Goal: Information Seeking & Learning: Learn about a topic

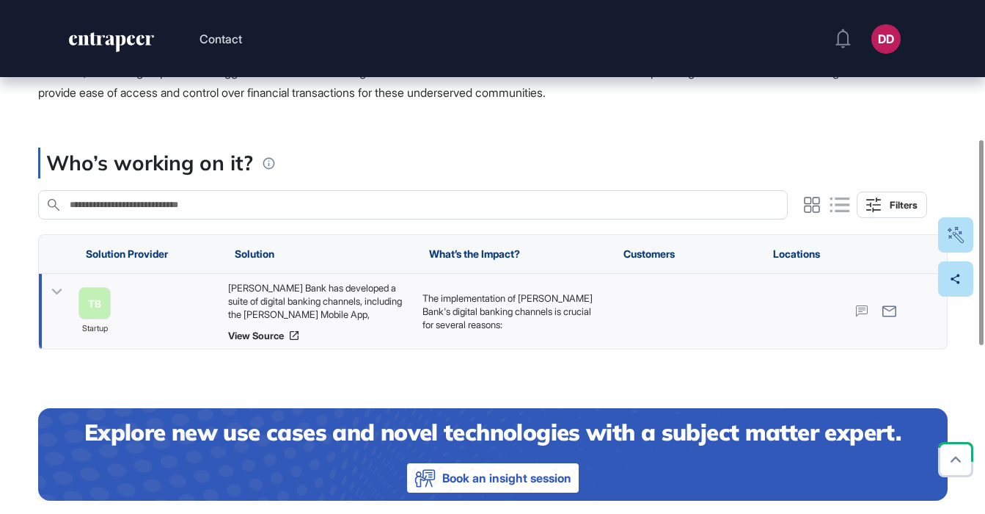
scroll to position [344, 0]
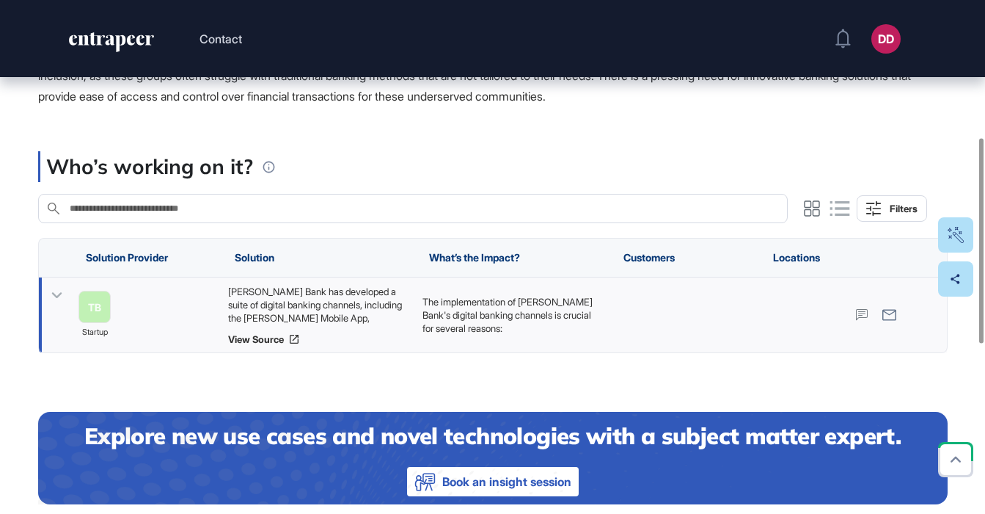
click at [54, 298] on icon at bounding box center [56, 295] width 21 height 21
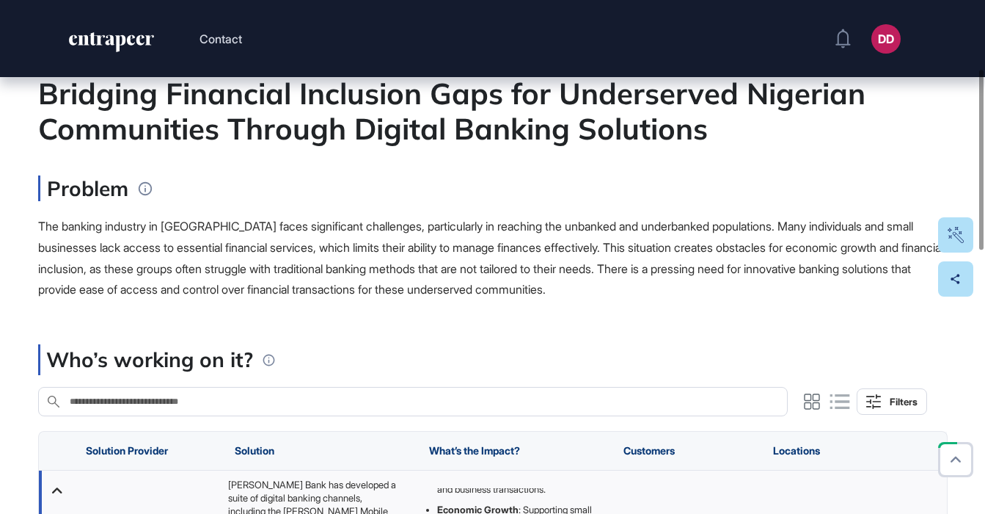
scroll to position [128, 0]
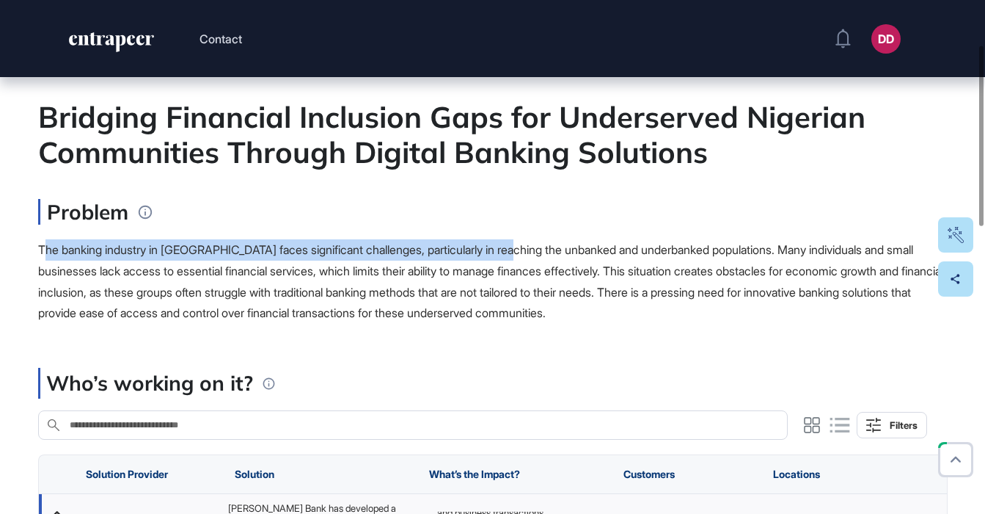
drag, startPoint x: 46, startPoint y: 245, endPoint x: 525, endPoint y: 243, distance: 478.3
click at [525, 243] on span "The banking industry in [GEOGRAPHIC_DATA] faces significant challenges, particu…" at bounding box center [490, 281] width 905 height 78
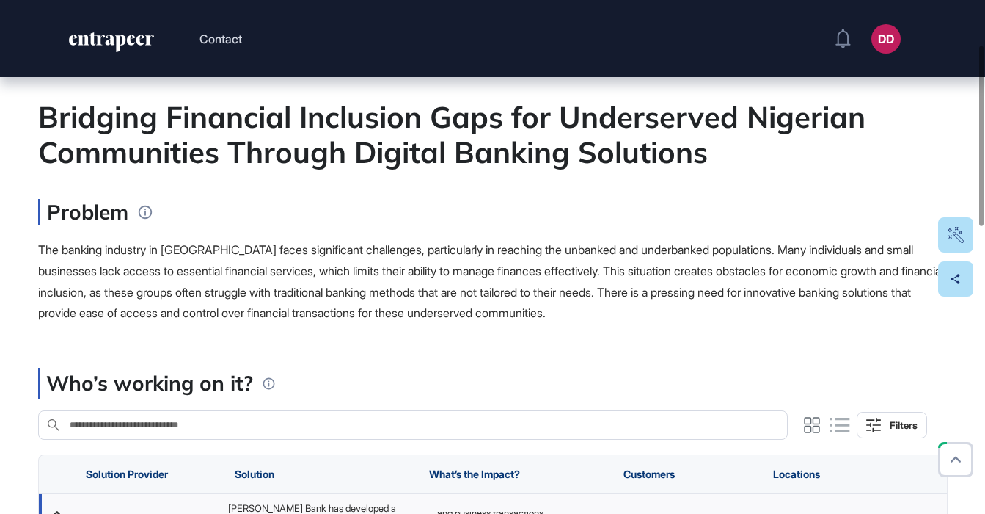
click at [526, 243] on span "The banking industry in [GEOGRAPHIC_DATA] faces significant challenges, particu…" at bounding box center [490, 281] width 905 height 78
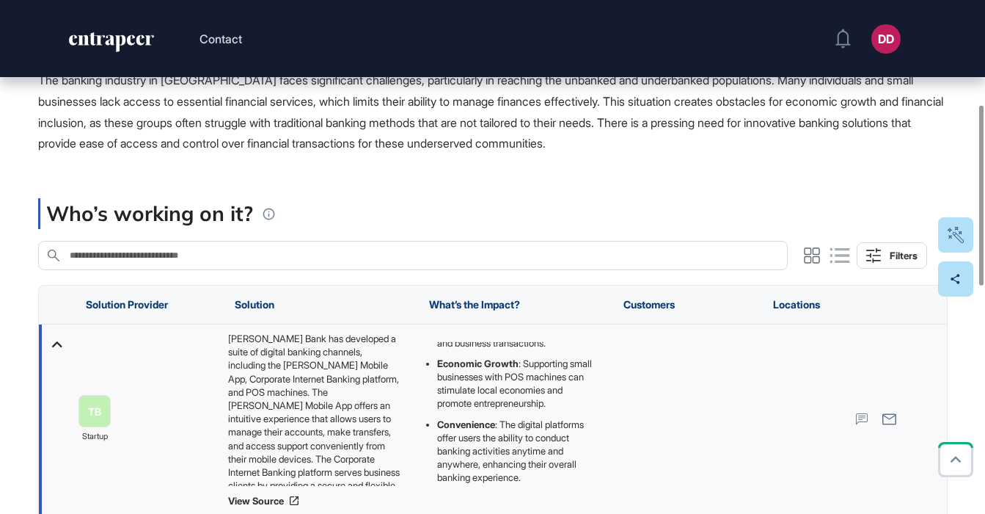
scroll to position [298, 0]
drag, startPoint x: 229, startPoint y: 340, endPoint x: 409, endPoint y: 339, distance: 179.7
click at [414, 339] on div "Tatum Bank has developed a suite of digital banking channels, including the Tat…" at bounding box center [511, 418] width 194 height 189
drag, startPoint x: 229, startPoint y: 351, endPoint x: 387, endPoint y: 349, distance: 157.7
click at [387, 349] on div "[PERSON_NAME] Bank has developed a suite of digital banking channels, including…" at bounding box center [317, 408] width 180 height 154
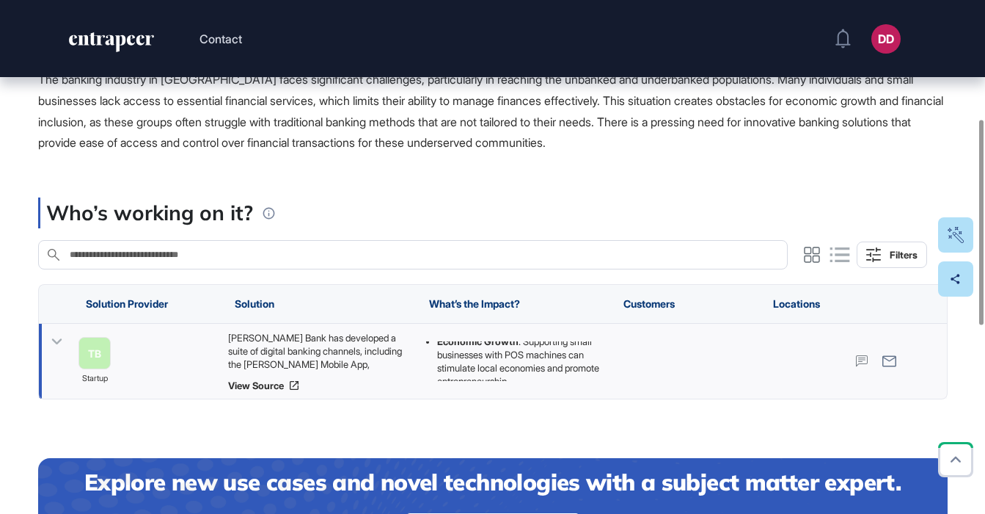
click at [60, 337] on icon at bounding box center [56, 341] width 21 height 21
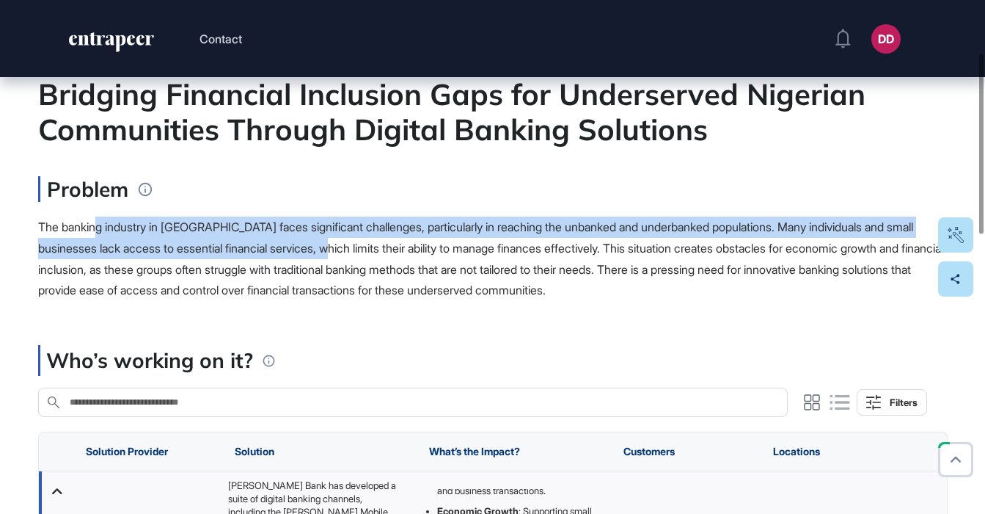
scroll to position [147, 0]
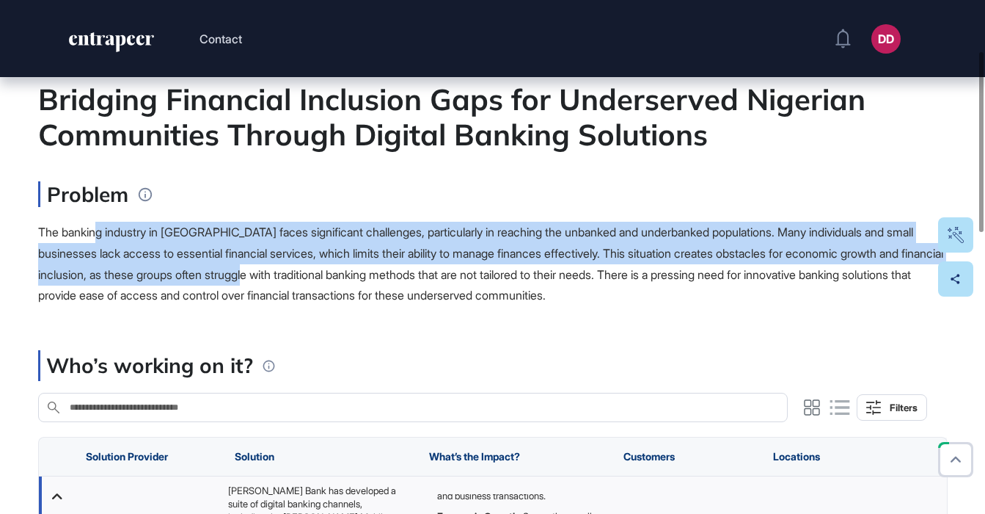
drag, startPoint x: 98, startPoint y: 242, endPoint x: 376, endPoint y: 276, distance: 279.3
click at [376, 276] on div "The banking industry in [GEOGRAPHIC_DATA] faces significant challenges, particu…" at bounding box center [493, 264] width 910 height 84
click at [375, 277] on span "The banking industry in [GEOGRAPHIC_DATA] faces significant challenges, particu…" at bounding box center [490, 263] width 905 height 78
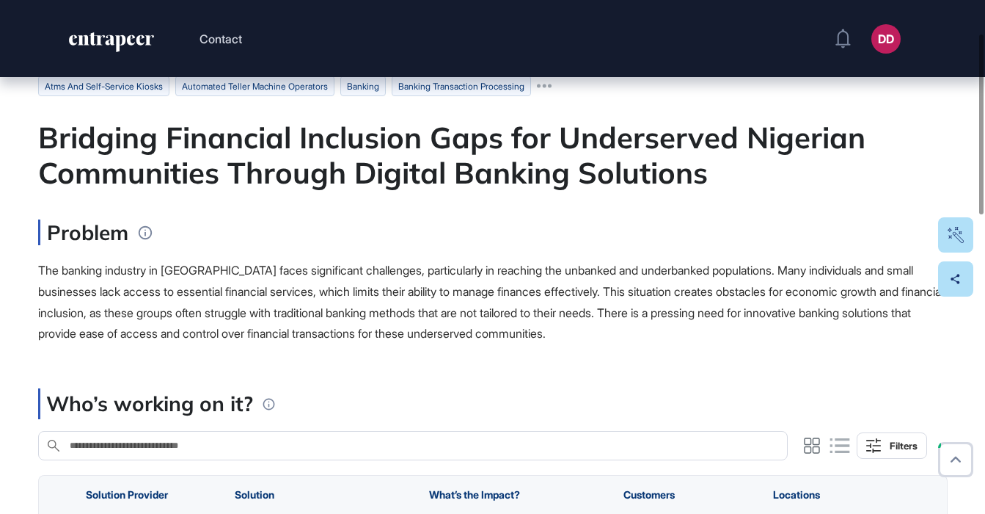
scroll to position [94, 0]
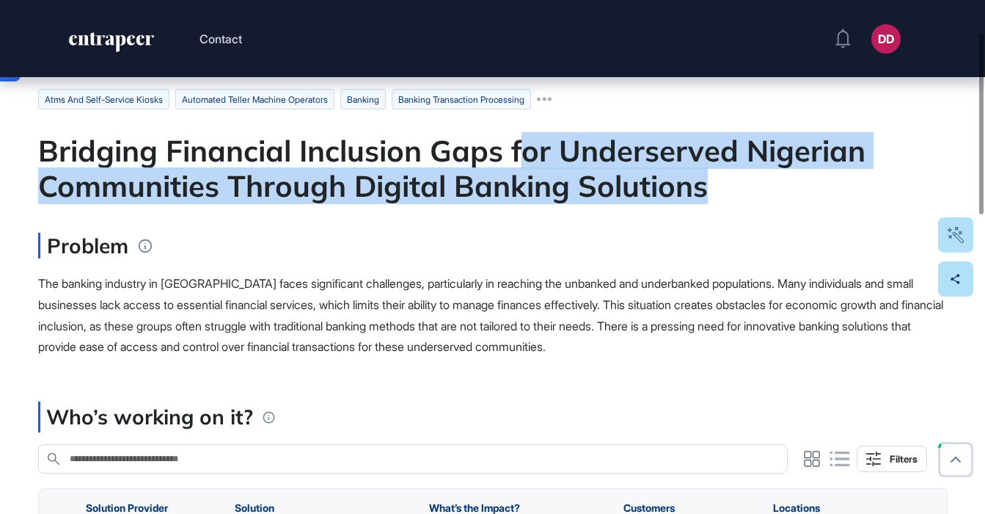
drag, startPoint x: 526, startPoint y: 155, endPoint x: 752, endPoint y: 185, distance: 227.9
click at [752, 185] on div "Bridging Financial Inclusion Gaps for Underserved Nigerian Communities Through …" at bounding box center [493, 168] width 910 height 70
drag, startPoint x: 764, startPoint y: 185, endPoint x: 612, endPoint y: 191, distance: 152.0
click at [762, 185] on div "Bridging Financial Inclusion Gaps for Underserved Nigerian Communities Through …" at bounding box center [493, 168] width 910 height 70
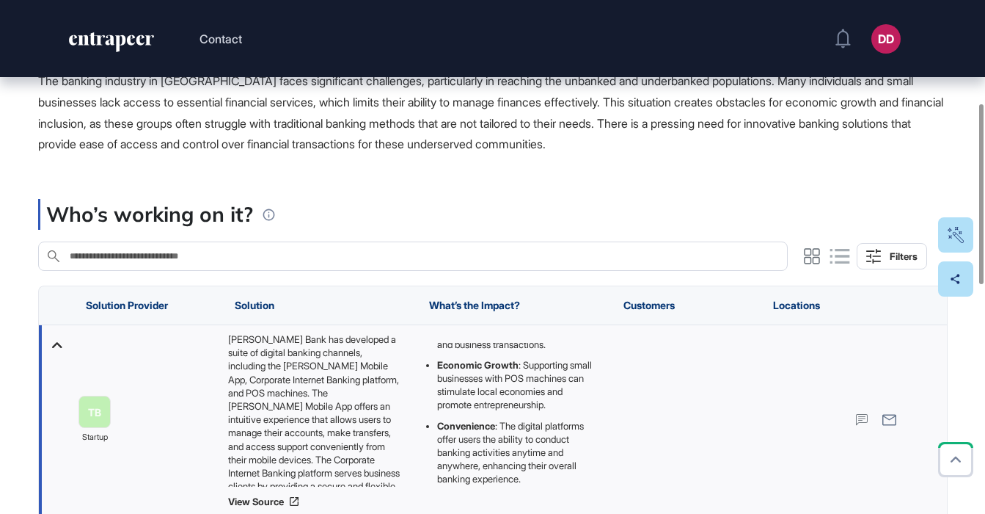
scroll to position [299, 0]
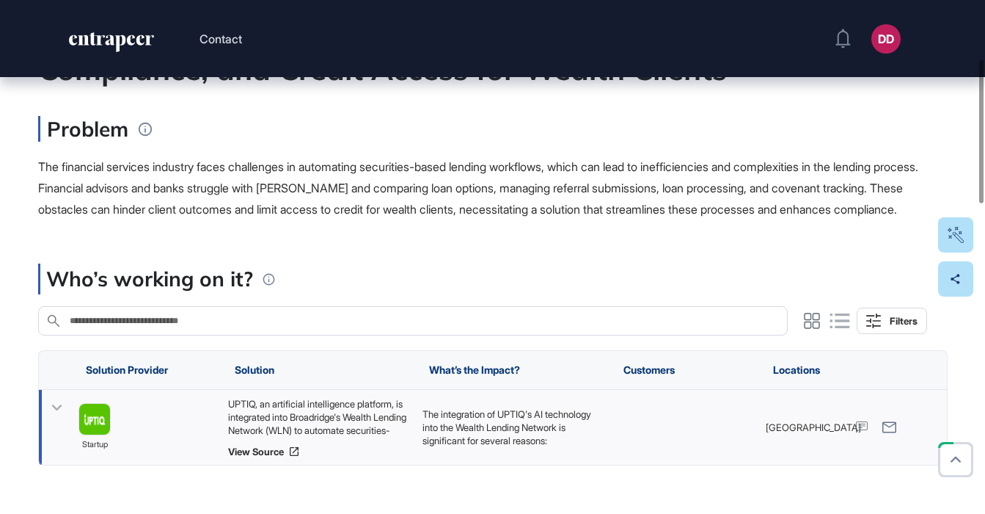
scroll to position [208, 0]
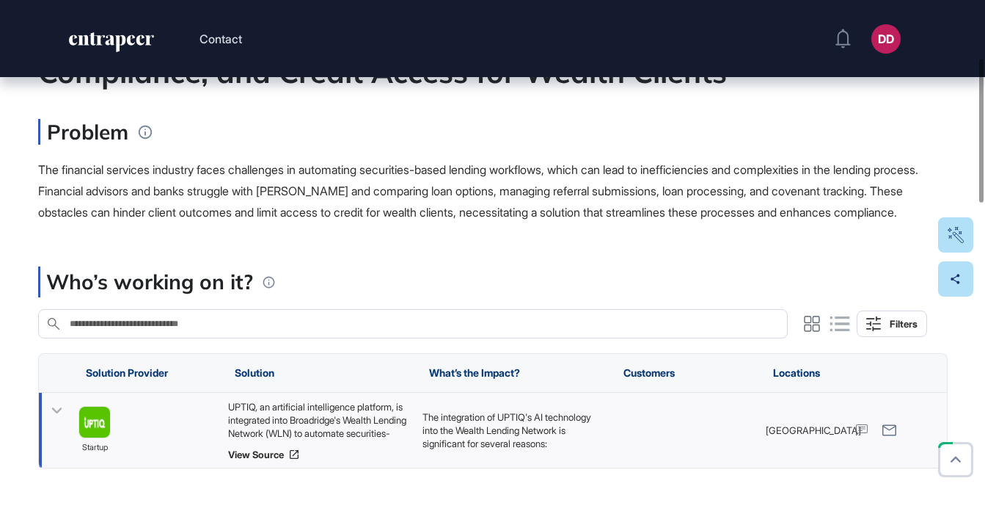
click at [50, 421] on icon at bounding box center [56, 410] width 21 height 21
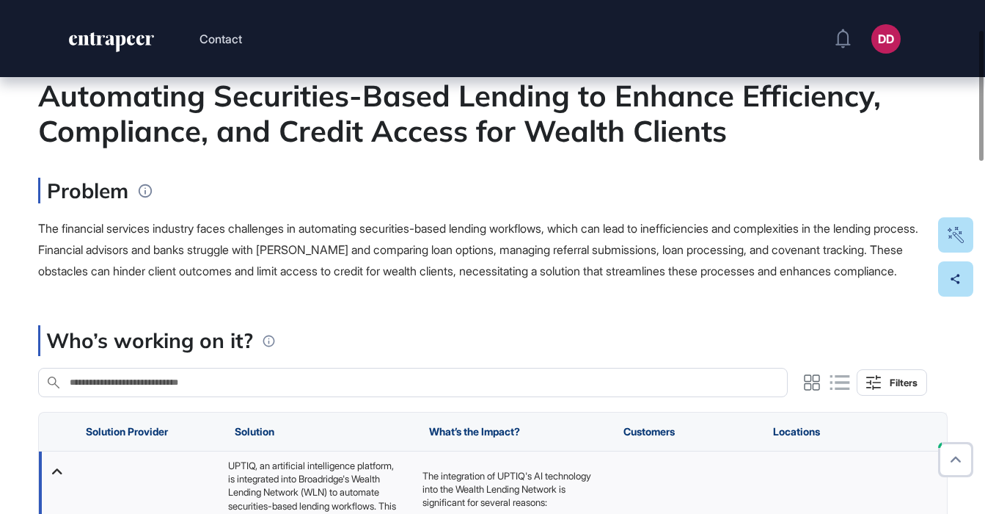
scroll to position [0, 0]
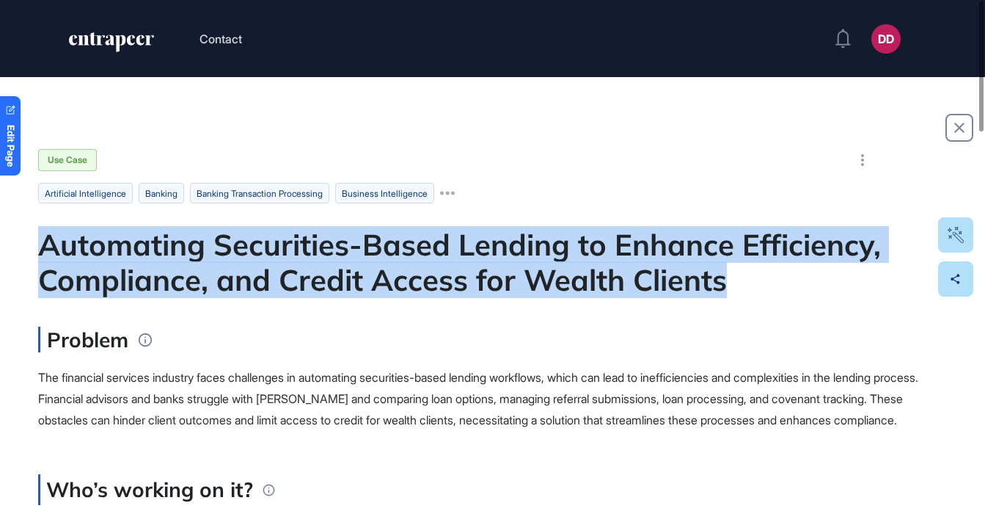
drag, startPoint x: 42, startPoint y: 249, endPoint x: 582, endPoint y: 269, distance: 540.3
click at [833, 286] on div "Automating Securities-Based Lending to Enhance Efficiency, Compliance, and Cred…" at bounding box center [493, 262] width 910 height 70
click at [582, 269] on div "Automating Securities-Based Lending to Enhance Efficiency, Compliance, and Cred…" at bounding box center [493, 262] width 910 height 70
drag, startPoint x: 40, startPoint y: 253, endPoint x: 726, endPoint y: 288, distance: 686.1
click at [774, 285] on div "Automating Securities-Based Lending to Enhance Efficiency, Compliance, and Cred…" at bounding box center [493, 262] width 910 height 70
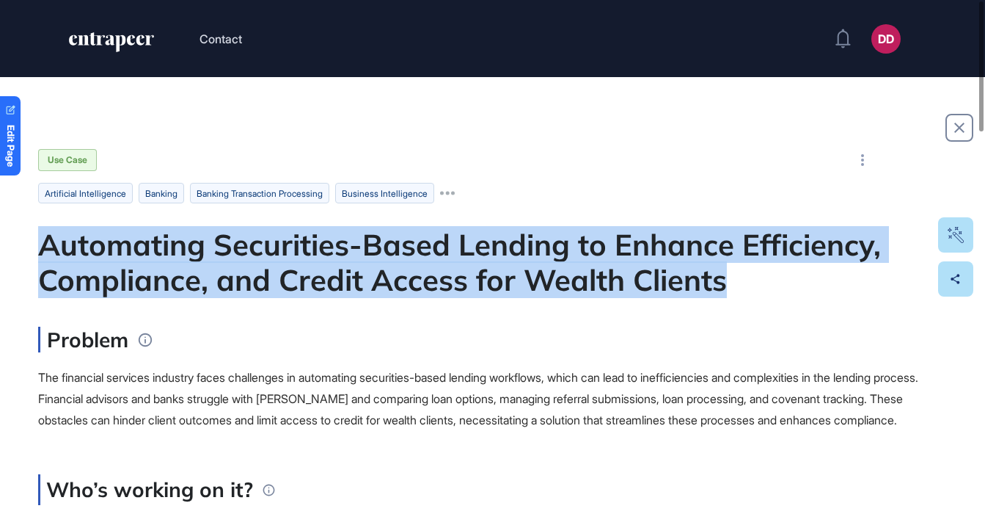
click at [500, 292] on div "Automating Securities-Based Lending to Enhance Efficiency, Compliance, and Cred…" at bounding box center [493, 262] width 910 height 70
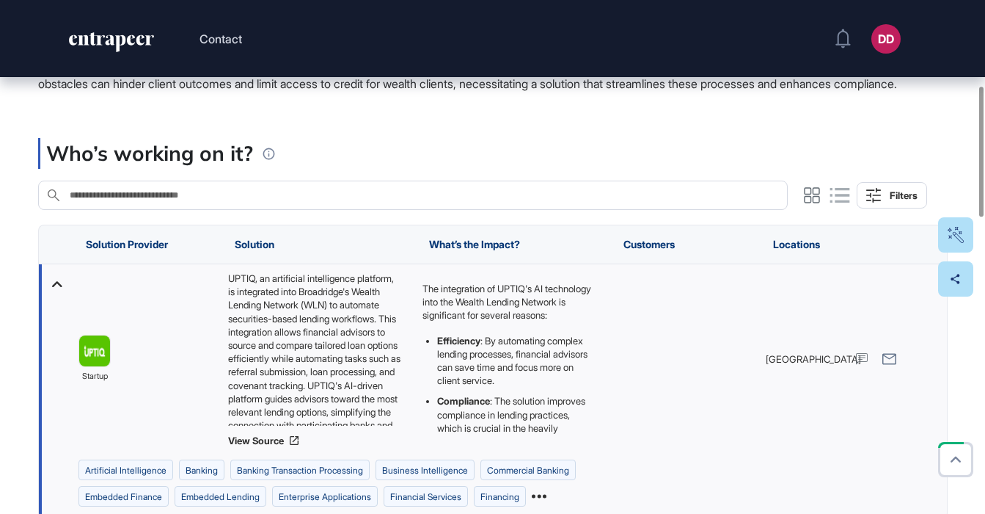
scroll to position [335, 0]
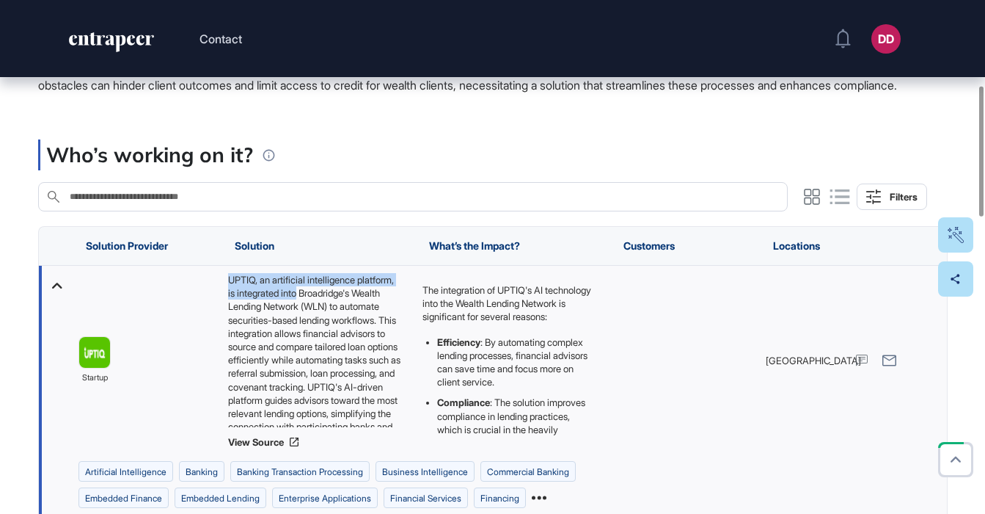
drag, startPoint x: 228, startPoint y: 299, endPoint x: 370, endPoint y: 319, distance: 143.0
click at [370, 319] on div "UPTIQ, an artificial intelligence platform, is integrated into Broadridge's Wea…" at bounding box center [317, 350] width 180 height 154
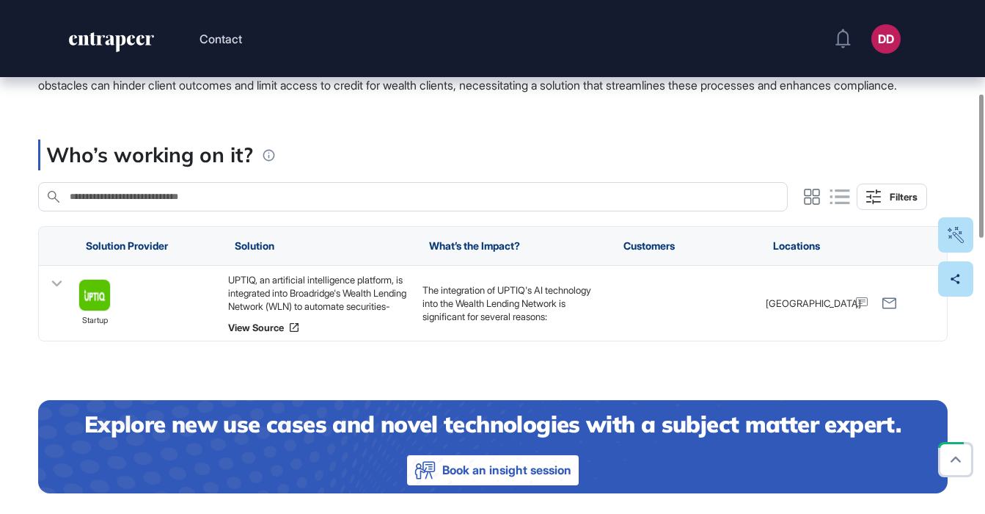
drag, startPoint x: 59, startPoint y: 304, endPoint x: 411, endPoint y: 186, distance: 371.4
click at [59, 287] on icon at bounding box center [56, 284] width 10 height 6
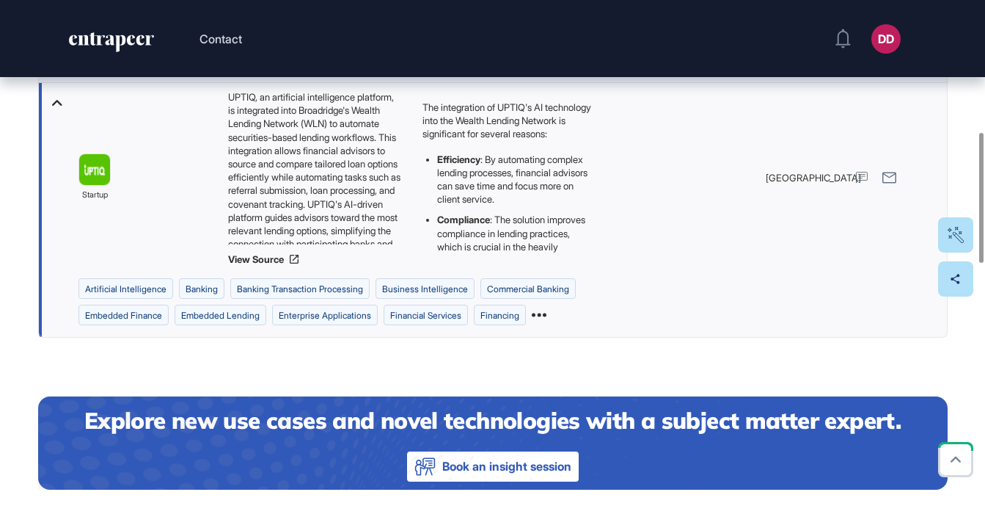
scroll to position [518, 0]
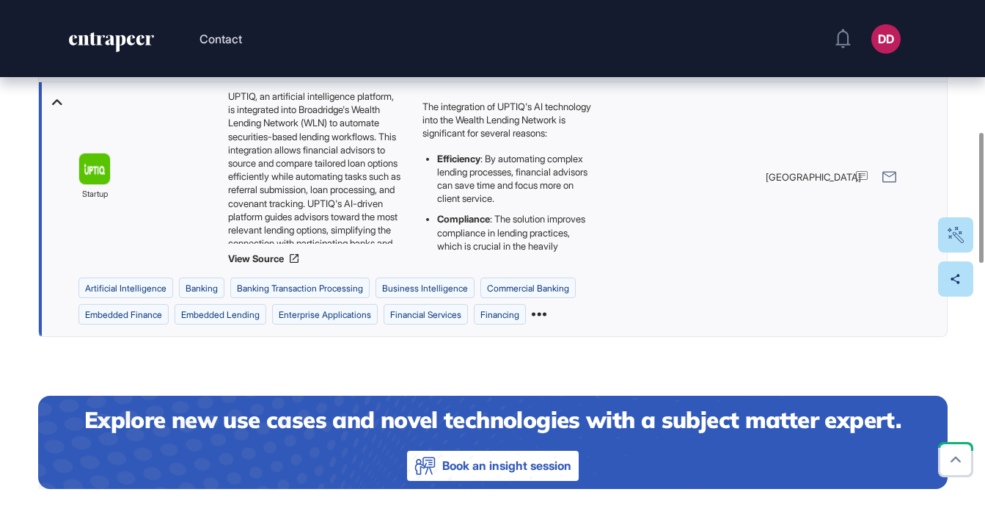
click at [547, 321] on icon at bounding box center [539, 314] width 15 height 15
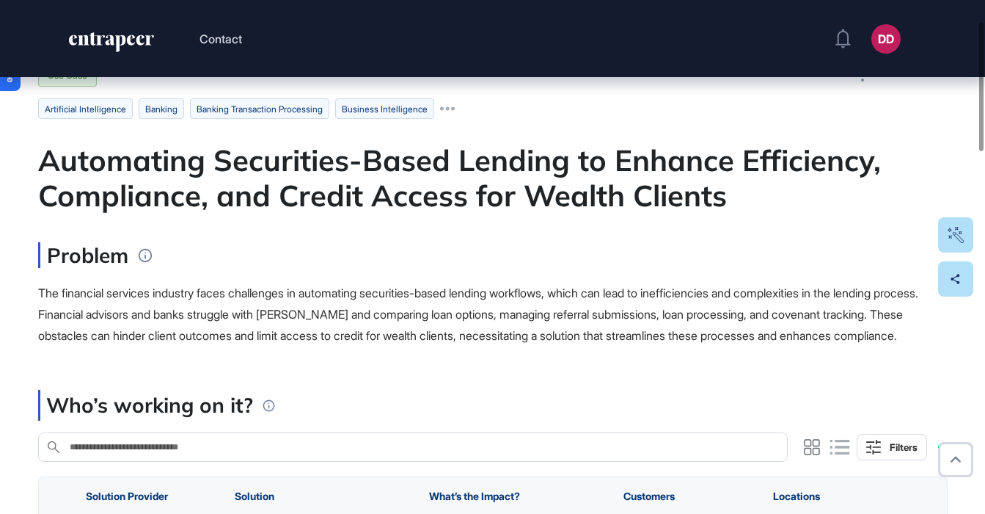
scroll to position [82, 0]
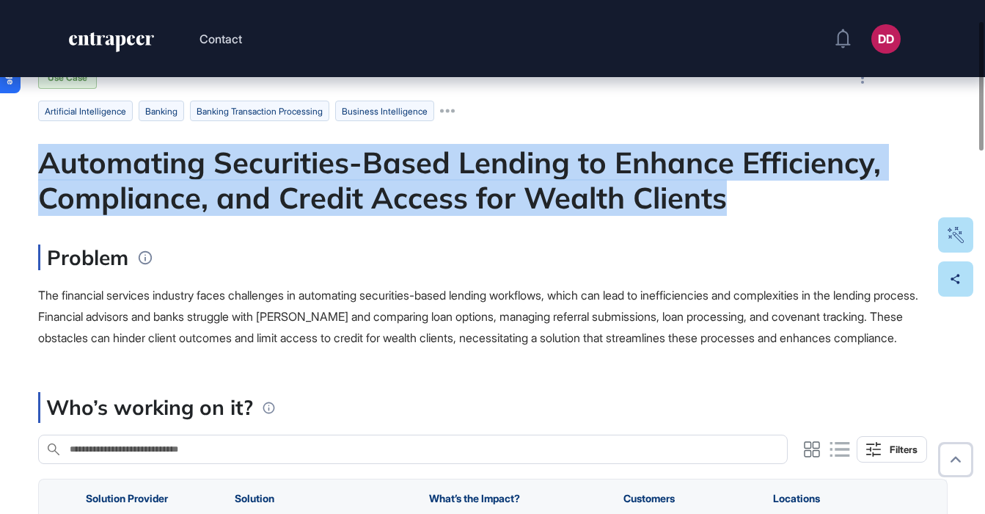
drag, startPoint x: 38, startPoint y: 166, endPoint x: 792, endPoint y: 189, distance: 753.8
click at [792, 189] on div "Automating Securities-Based Lending to Enhance Efficiency, Compliance, and Cred…" at bounding box center [493, 180] width 910 height 70
click at [757, 191] on div "Automating Securities-Based Lending to Enhance Efficiency, Compliance, and Cred…" at bounding box center [493, 180] width 910 height 70
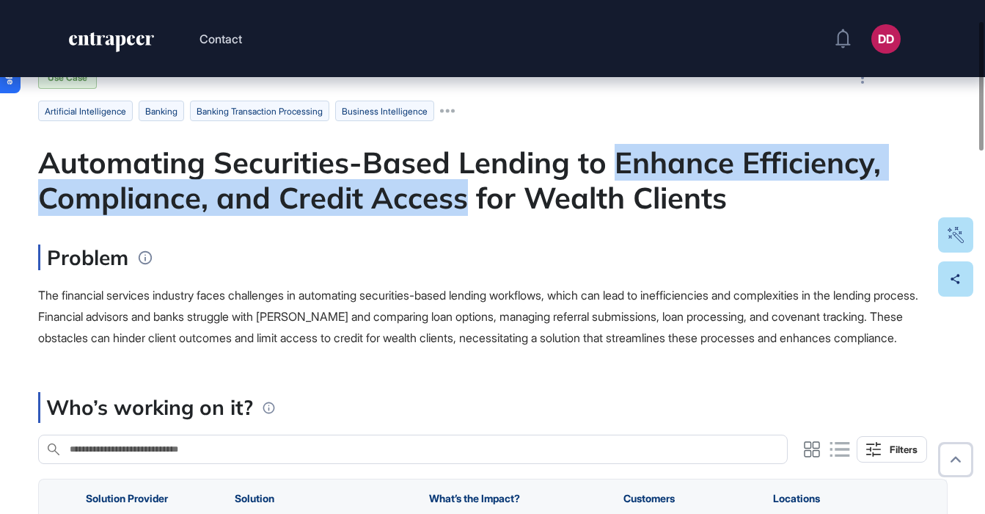
drag, startPoint x: 613, startPoint y: 164, endPoint x: 470, endPoint y: 196, distance: 146.6
click at [470, 196] on div "Automating Securities-Based Lending to Enhance Efficiency, Compliance, and Cred…" at bounding box center [493, 180] width 910 height 70
click at [629, 165] on div "Automating Securities-Based Lending to Enhance Efficiency, Compliance, and Cred…" at bounding box center [493, 180] width 910 height 70
drag, startPoint x: 610, startPoint y: 165, endPoint x: 466, endPoint y: 207, distance: 150.4
click at [466, 207] on div "Automating Securities-Based Lending to Enhance Efficiency, Compliance, and Cred…" at bounding box center [493, 180] width 910 height 70
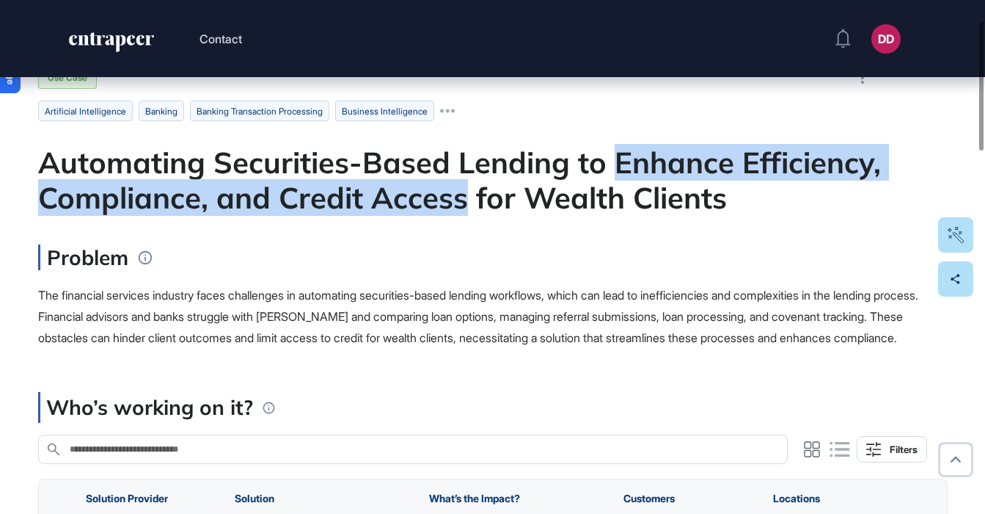
click at [464, 208] on div "Automating Securities-Based Lending to Enhance Efficiency, Compliance, and Cred…" at bounding box center [493, 180] width 910 height 70
drag, startPoint x: 610, startPoint y: 165, endPoint x: 463, endPoint y: 210, distance: 153.4
click at [463, 210] on div "Automating Securities-Based Lending to Enhance Efficiency, Compliance, and Cred…" at bounding box center [493, 180] width 910 height 70
click at [464, 210] on div "Automating Securities-Based Lending to Enhance Efficiency, Compliance, and Cred…" at bounding box center [493, 180] width 910 height 70
drag, startPoint x: 616, startPoint y: 158, endPoint x: 463, endPoint y: 193, distance: 157.3
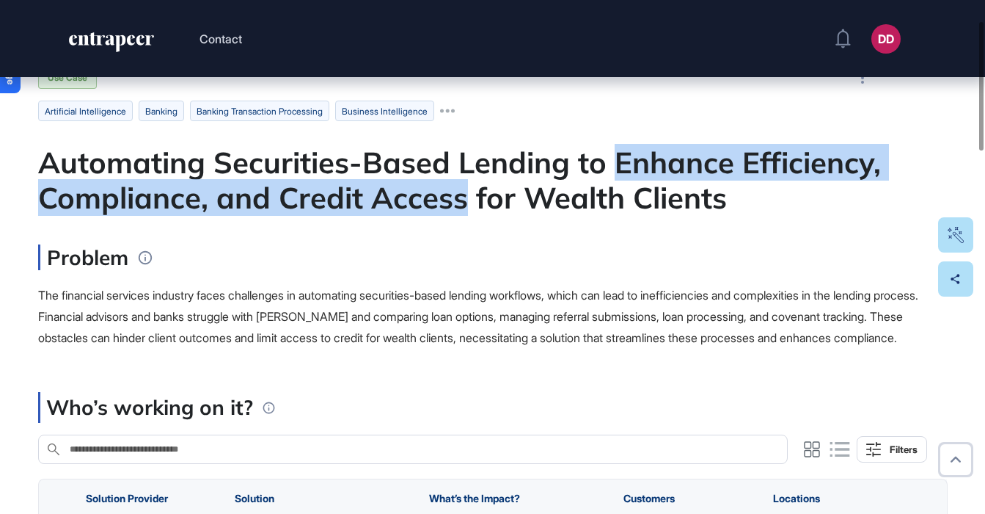
click at [463, 193] on div "Automating Securities-Based Lending to Enhance Efficiency, Compliance, and Cred…" at bounding box center [493, 180] width 910 height 70
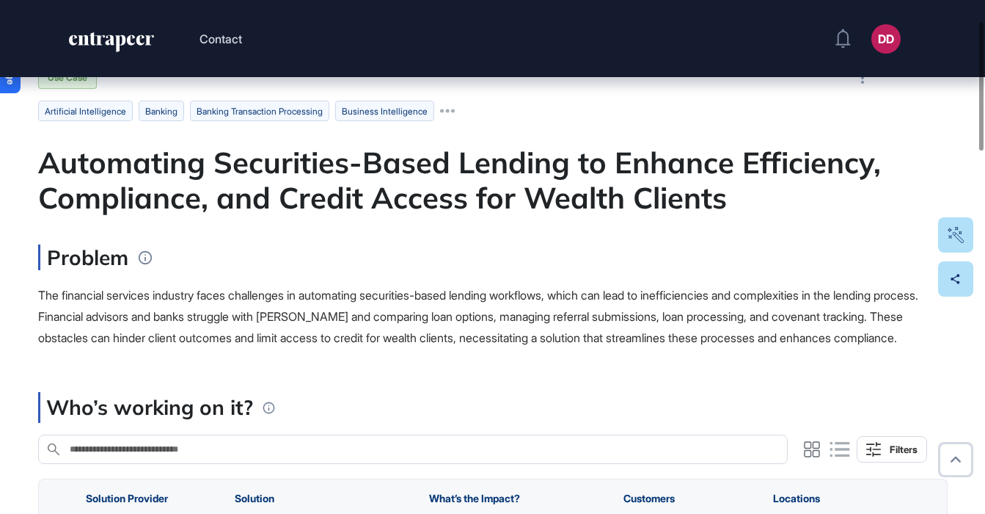
click at [472, 193] on div "Automating Securities-Based Lending to Enhance Efficiency, Compliance, and Cred…" at bounding box center [493, 180] width 910 height 70
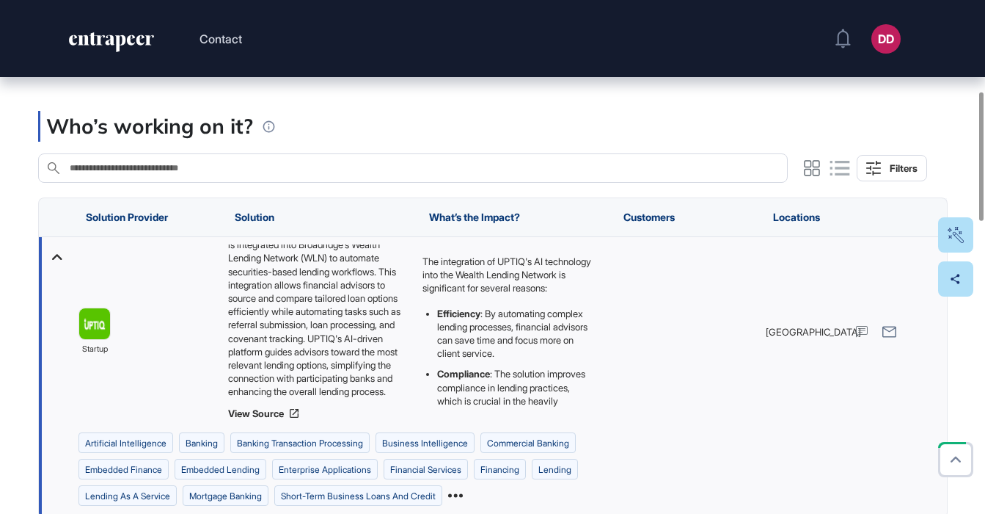
scroll to position [48, 0]
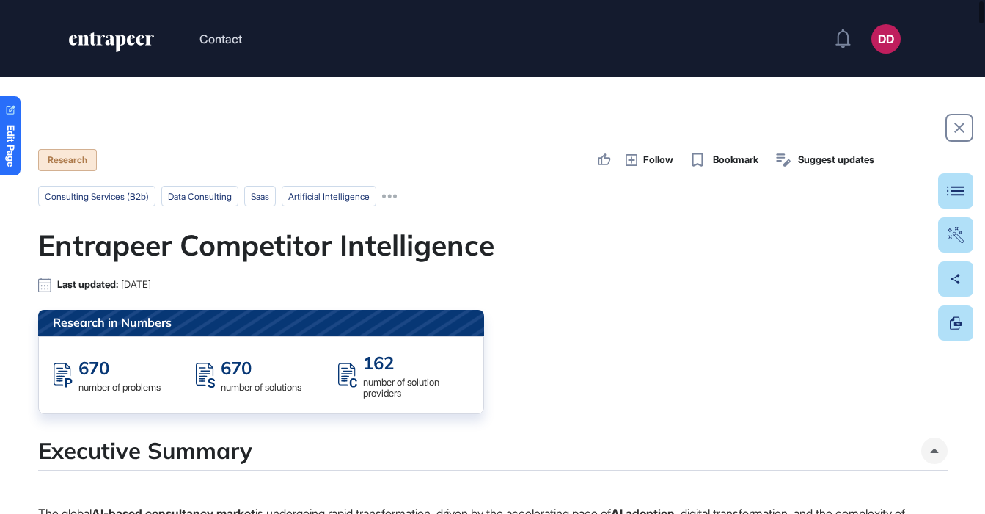
scroll to position [1, 1]
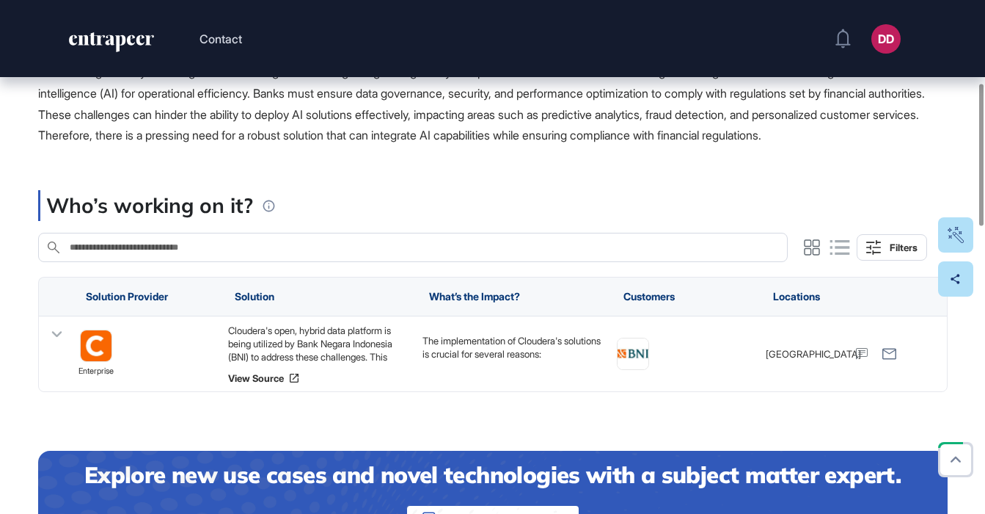
scroll to position [316, 0]
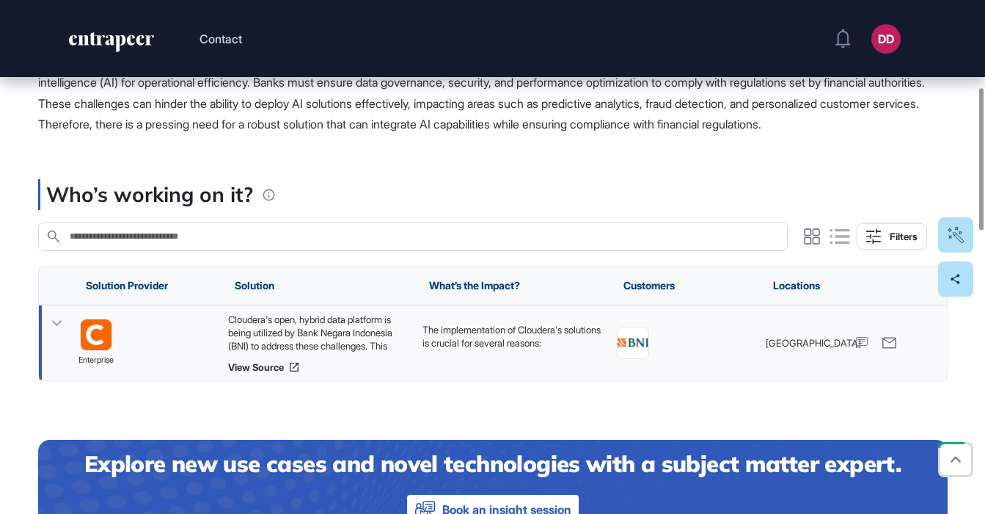
drag, startPoint x: 62, startPoint y: 347, endPoint x: 90, endPoint y: 339, distance: 29.7
click at [62, 334] on icon at bounding box center [56, 323] width 21 height 21
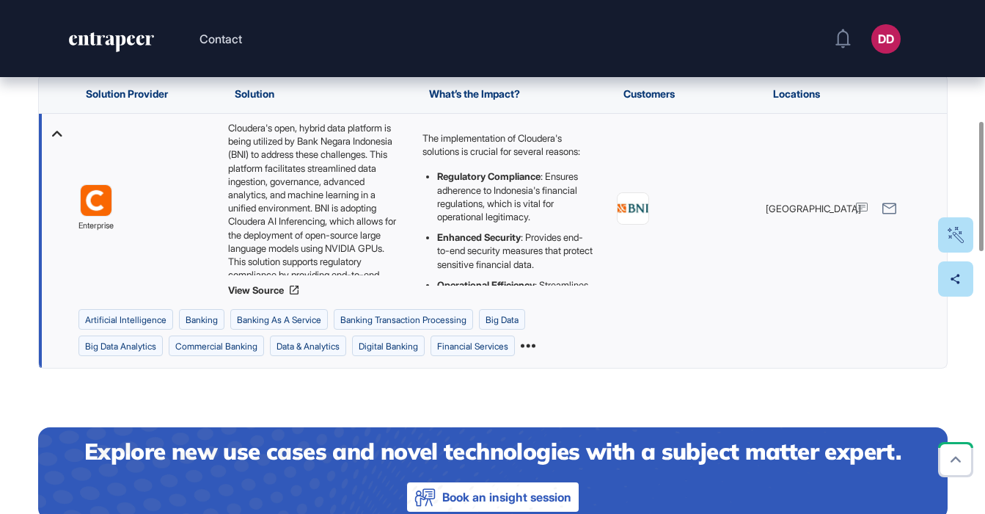
scroll to position [511, 0]
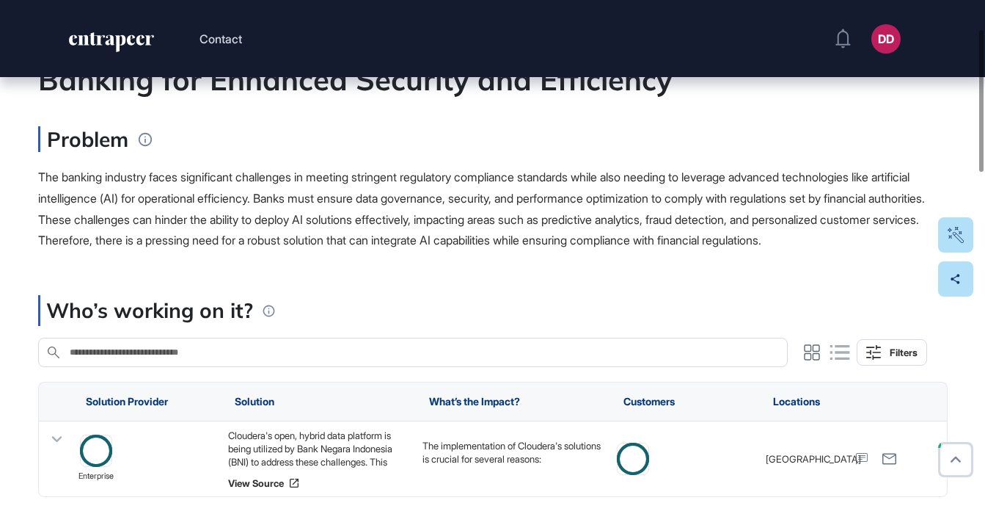
scroll to position [210, 0]
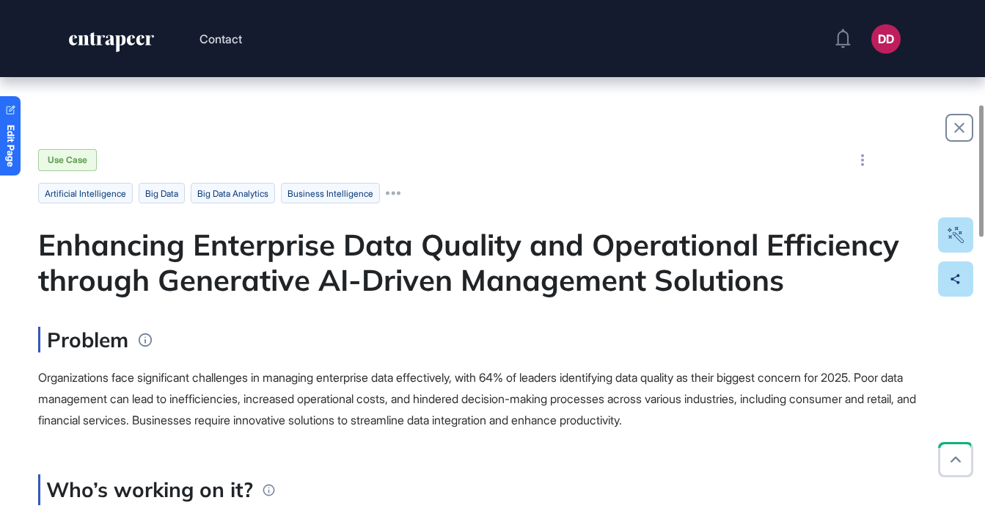
scroll to position [405, 0]
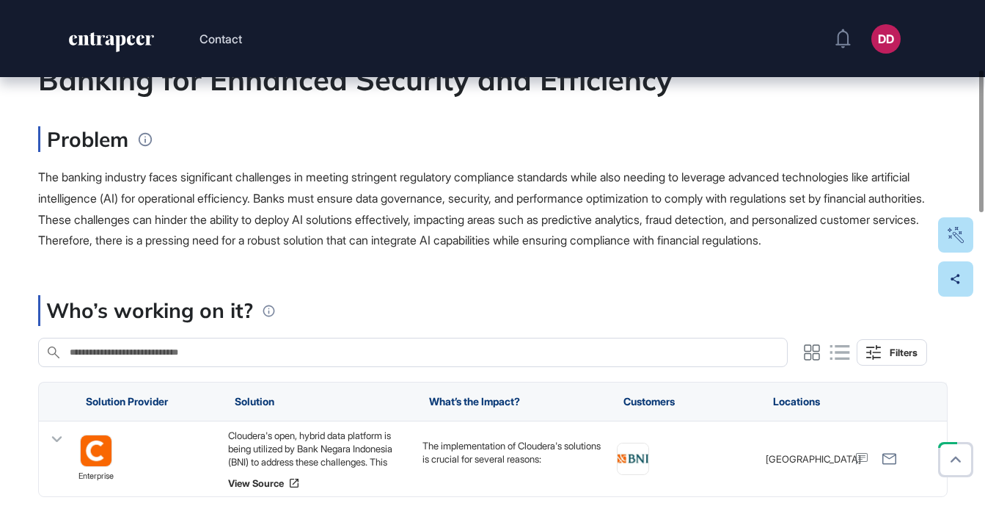
scroll to position [274, 0]
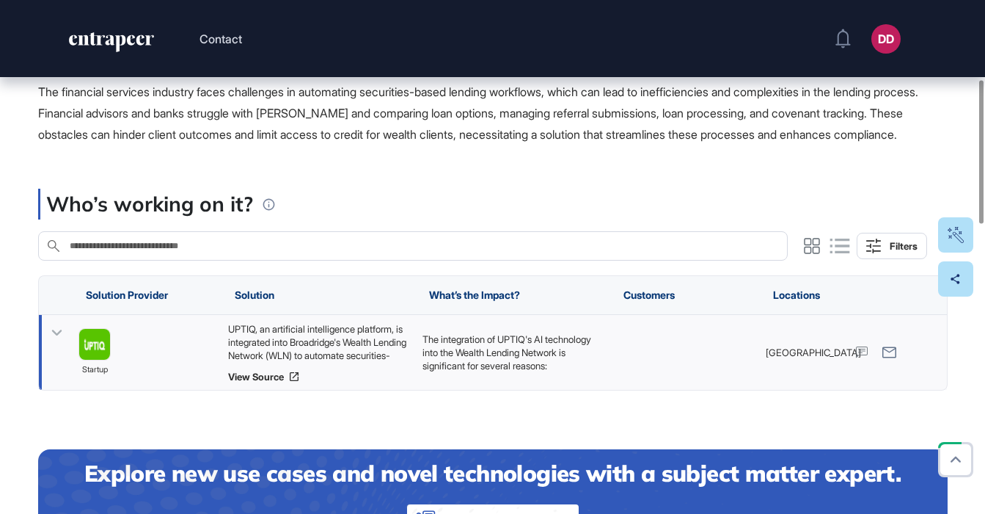
scroll to position [288, 0]
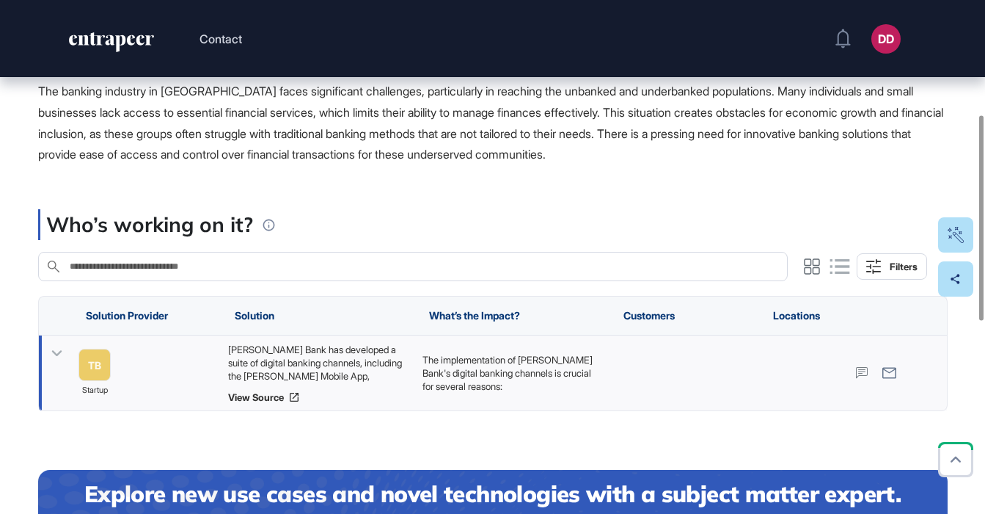
scroll to position [287, 0]
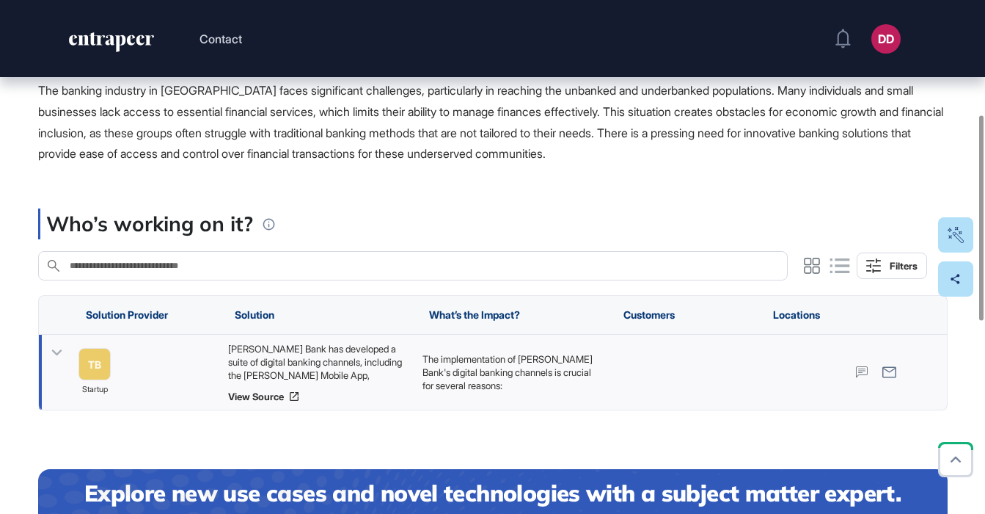
click at [56, 351] on icon at bounding box center [56, 352] width 21 height 21
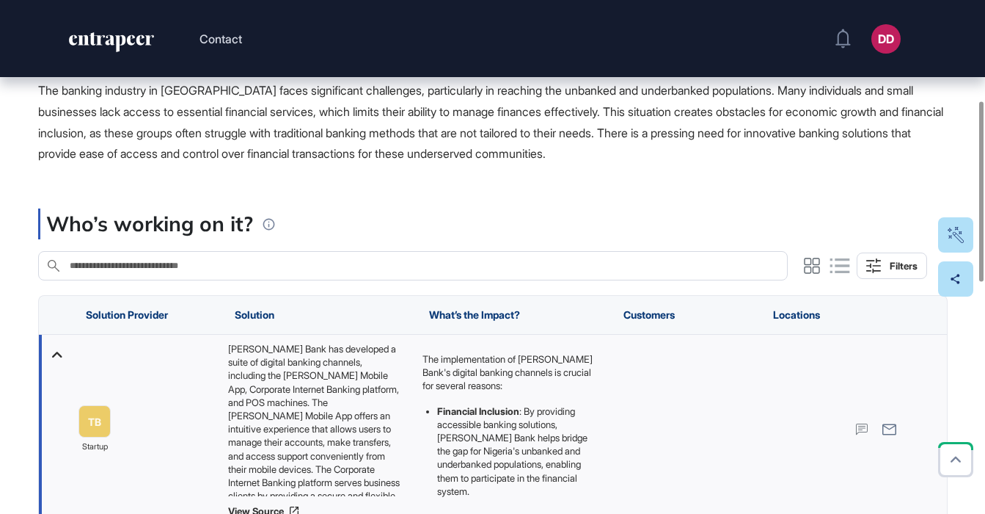
scroll to position [0, 0]
